Goal: Task Accomplishment & Management: Manage account settings

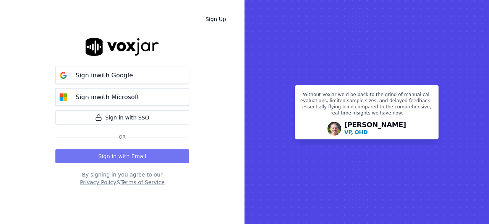
click at [118, 157] on button "Sign in with Email" at bounding box center [122, 156] width 134 height 14
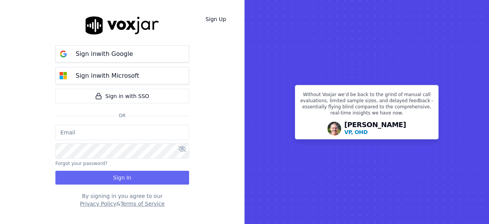
type input "[EMAIL_ADDRESS][DOMAIN_NAME]"
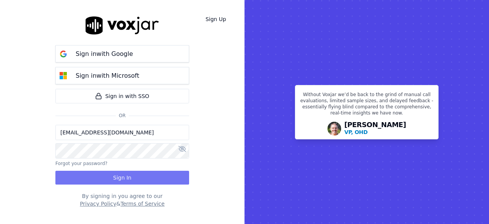
click at [113, 177] on button "Sign In" at bounding box center [122, 178] width 134 height 14
